Goal: Information Seeking & Learning: Understand process/instructions

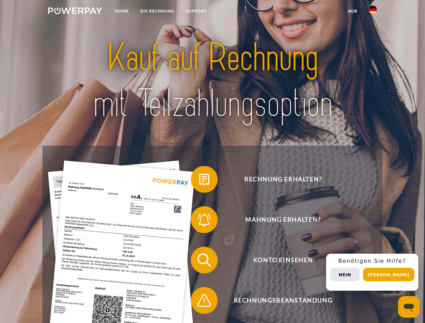
click at [75, 12] on img at bounding box center [75, 10] width 54 height 7
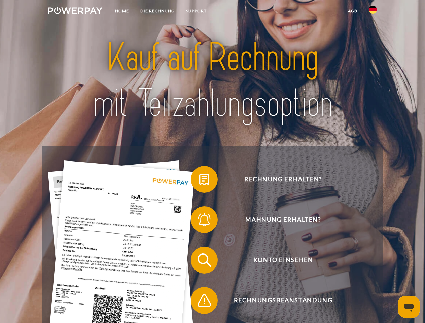
click at [373, 12] on img at bounding box center [373, 10] width 8 height 8
click at [352, 11] on link "agb" at bounding box center [352, 11] width 21 height 12
click at [199, 181] on span at bounding box center [194, 179] width 34 height 34
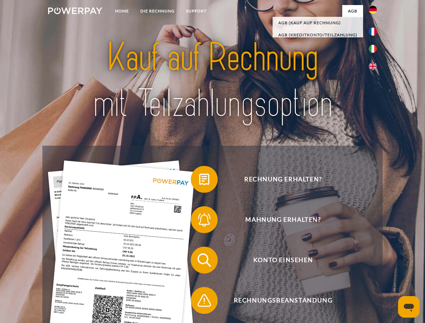
click at [199, 221] on span at bounding box center [194, 220] width 34 height 34
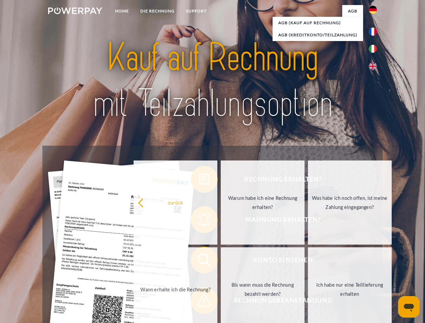
click at [221, 261] on link "Bis wann muss die Rechnung bezahlt werden?" at bounding box center [263, 289] width 84 height 84
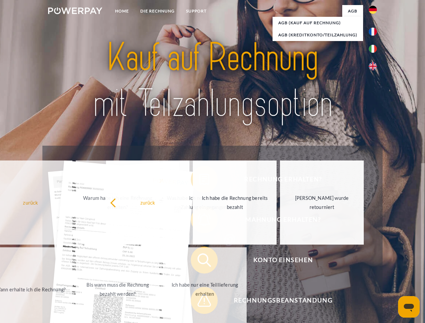
click at [199, 302] on span at bounding box center [194, 300] width 34 height 34
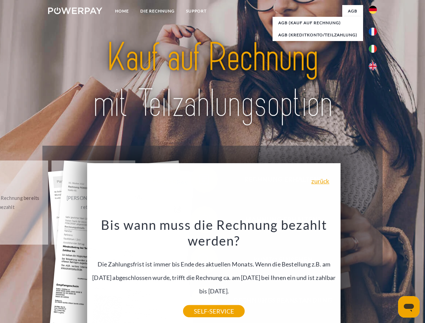
click at [374, 272] on div "Rechnung erhalten? Mahnung erhalten? Konto einsehen" at bounding box center [212, 280] width 340 height 269
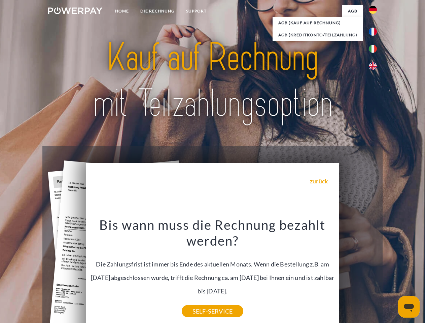
click at [358, 273] on span "Konto einsehen" at bounding box center [282, 259] width 165 height 27
click at [391, 274] on header "Home DIE RECHNUNG SUPPORT" at bounding box center [212, 232] width 425 height 464
